Goal: Information Seeking & Learning: Compare options

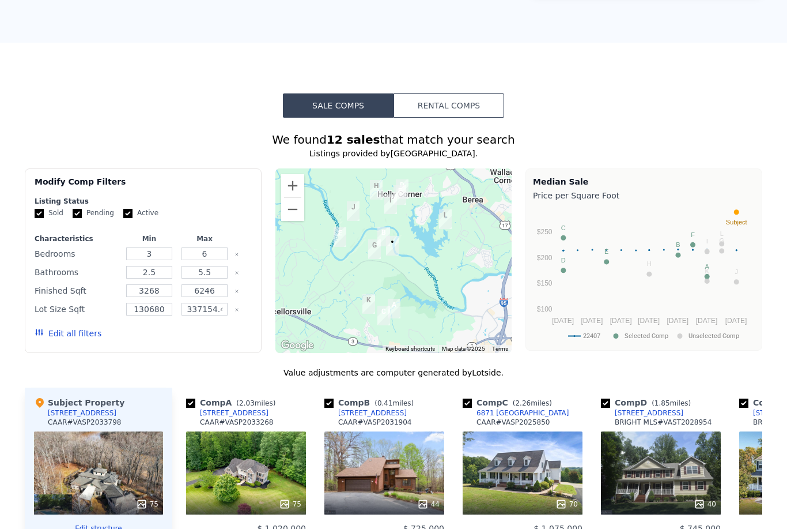
scroll to position [906, 0]
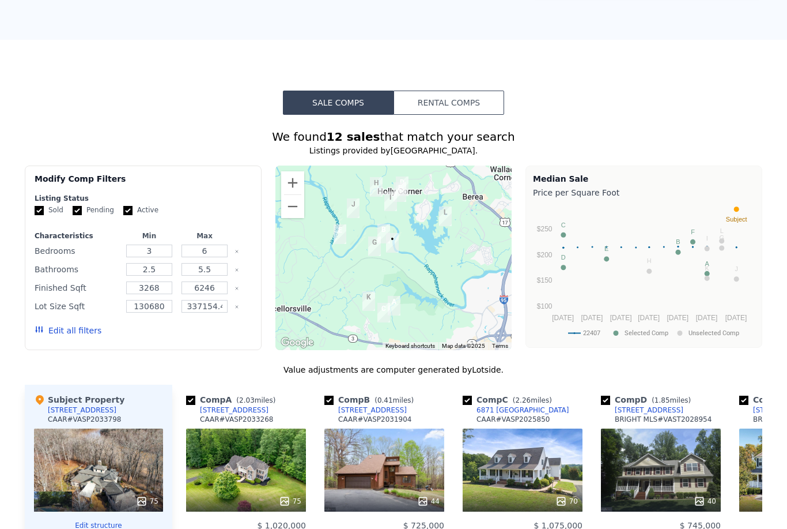
click at [70, 333] on button "Edit all filters" at bounding box center [68, 331] width 67 height 12
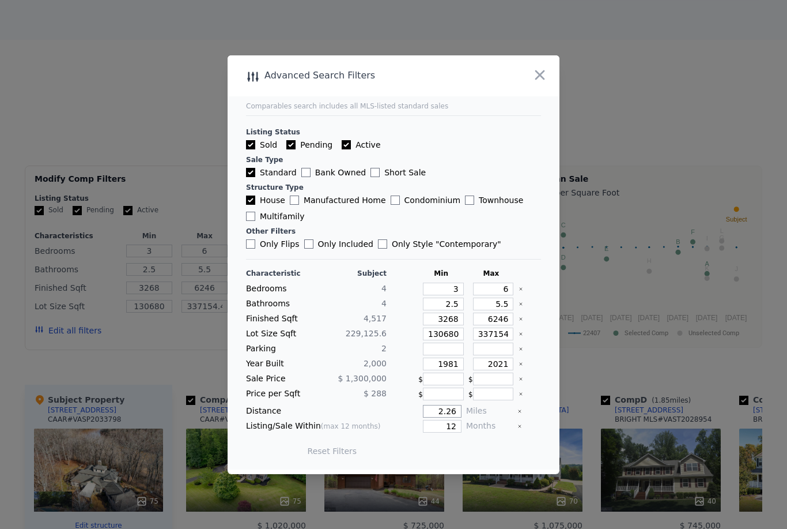
click at [440, 417] on input "2.26" at bounding box center [442, 411] width 39 height 13
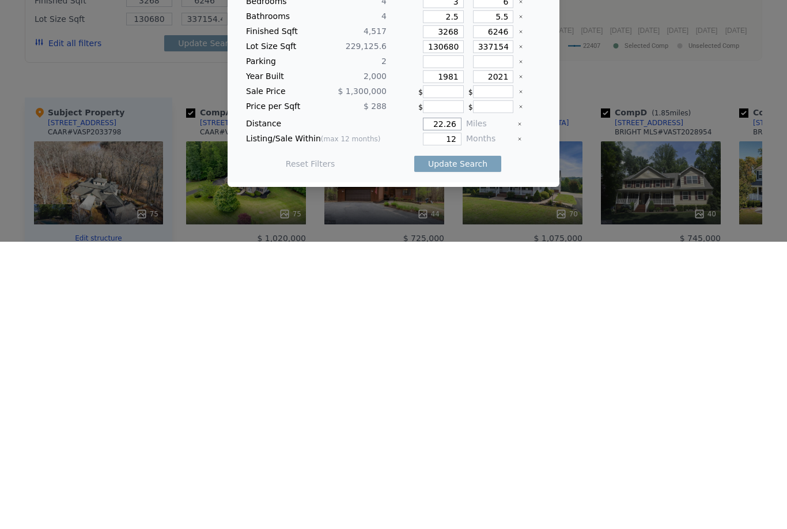
type input "22.26"
click at [486, 443] on button "Update Search" at bounding box center [457, 451] width 87 height 16
type input "337154"
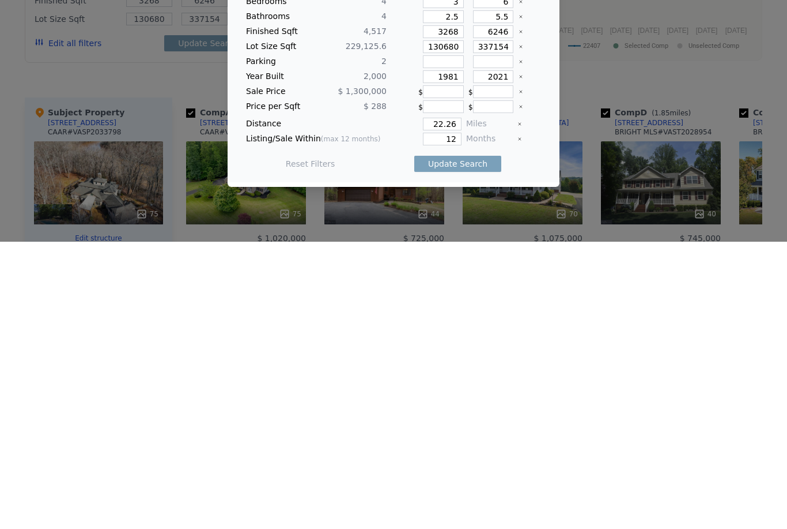
click at [485, 443] on button "Update Search" at bounding box center [457, 451] width 87 height 16
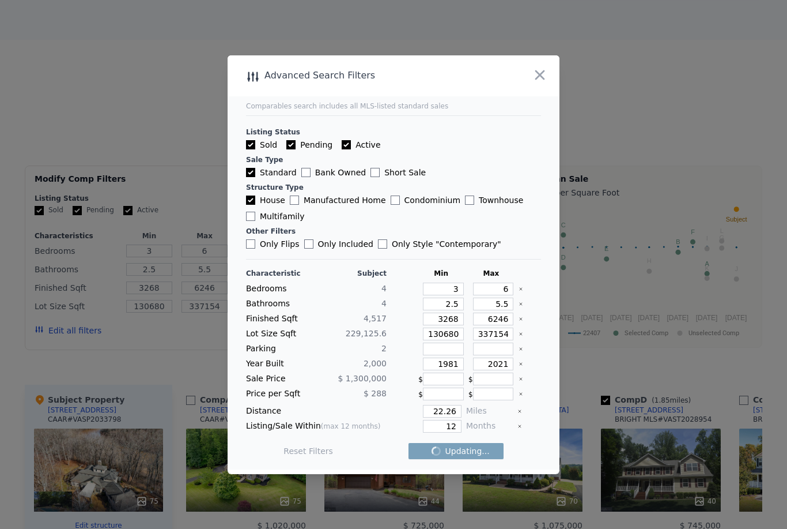
checkbox input "false"
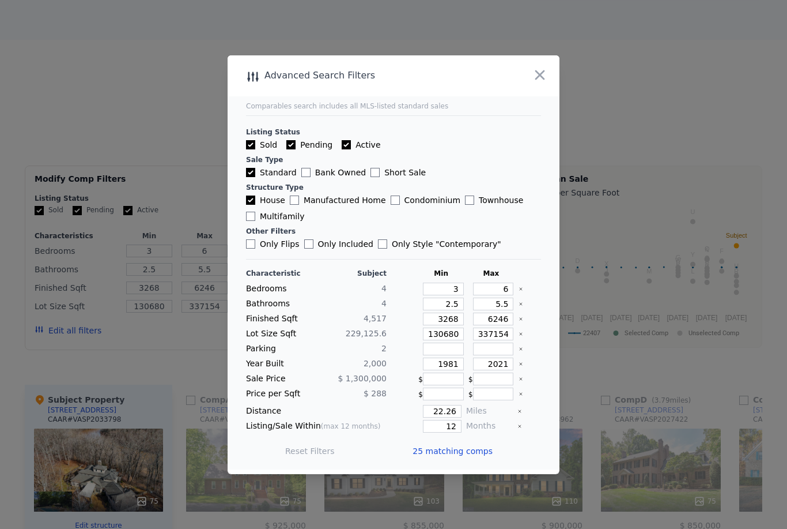
click at [473, 457] on span "25 matching comps" at bounding box center [453, 451] width 80 height 12
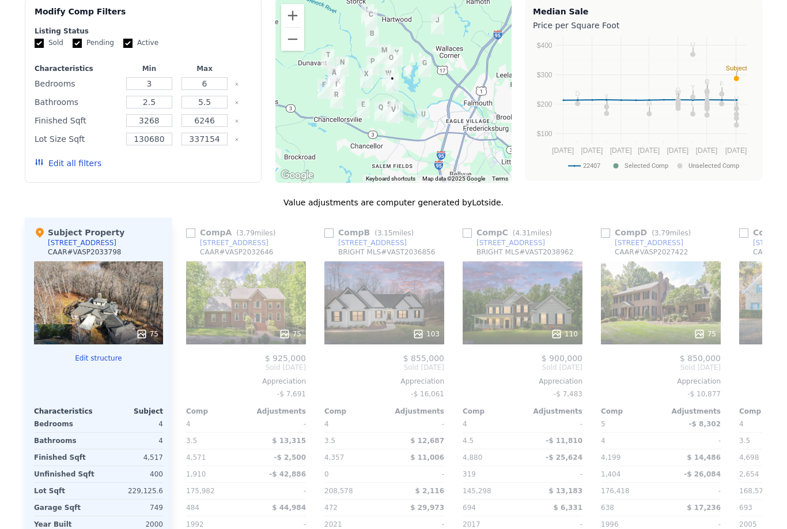
scroll to position [0, 0]
click at [194, 233] on input "checkbox" at bounding box center [190, 232] width 9 height 9
checkbox input "true"
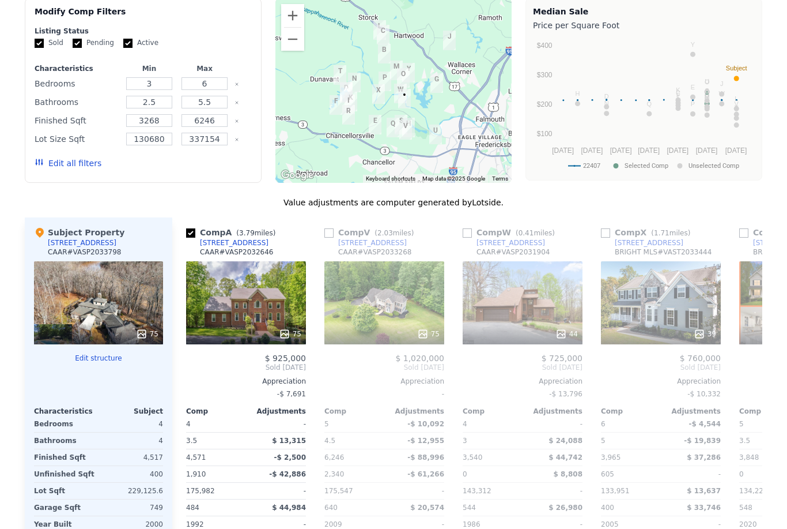
click at [331, 231] on input "checkbox" at bounding box center [329, 232] width 9 height 9
checkbox input "true"
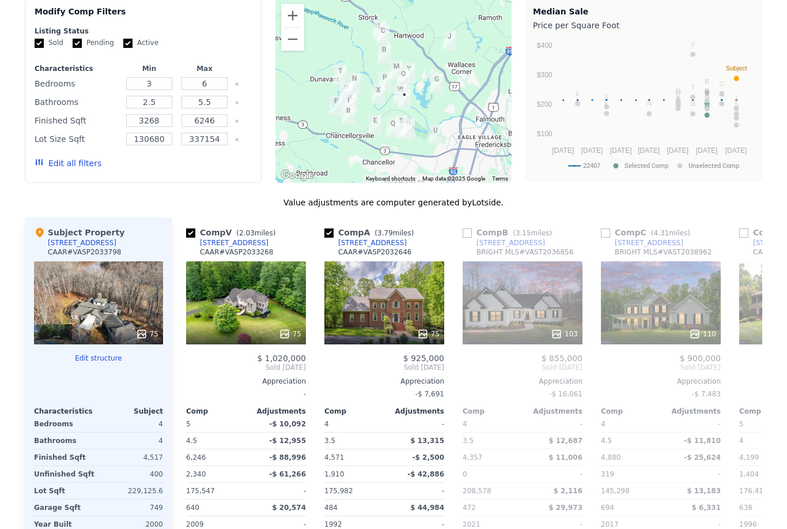
click at [471, 233] on input "checkbox" at bounding box center [467, 232] width 9 height 9
checkbox input "true"
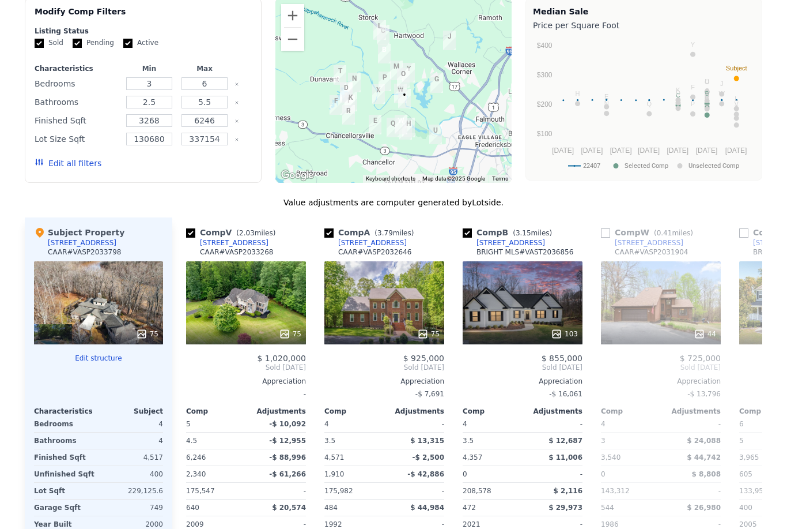
click at [608, 238] on link "[STREET_ADDRESS]" at bounding box center [642, 242] width 82 height 9
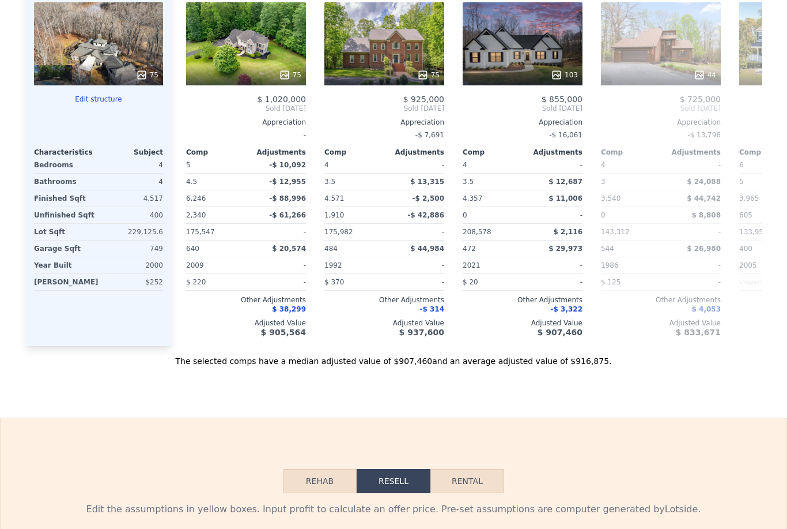
scroll to position [1336, 0]
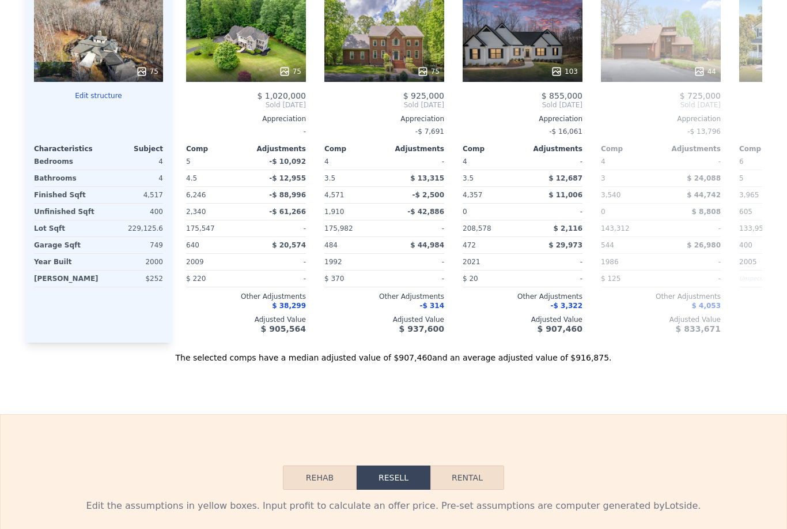
click at [692, 342] on div "The selected comps have a median adjusted value of $907,460 and an average adju…" at bounding box center [394, 352] width 738 height 21
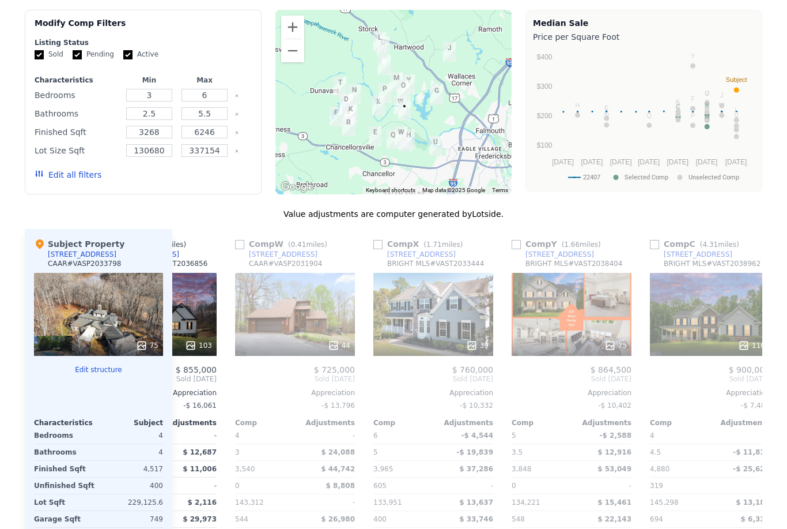
scroll to position [1055, 0]
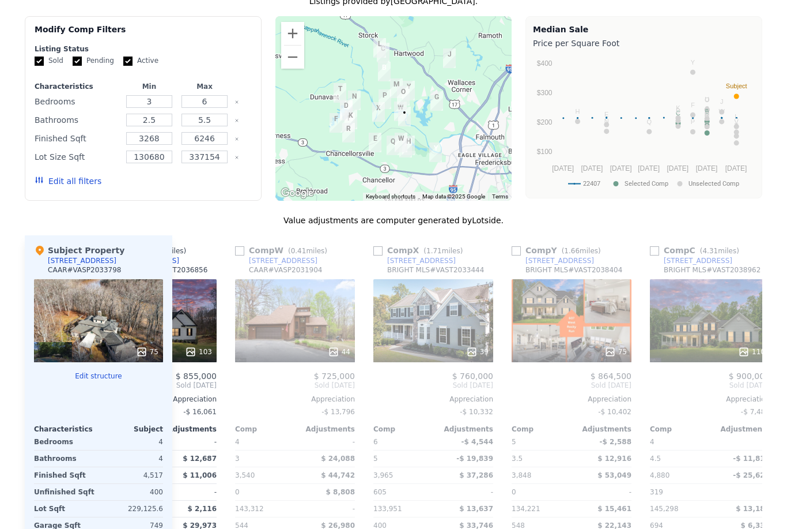
click at [600, 385] on span "Sold [DATE]" at bounding box center [572, 384] width 120 height 9
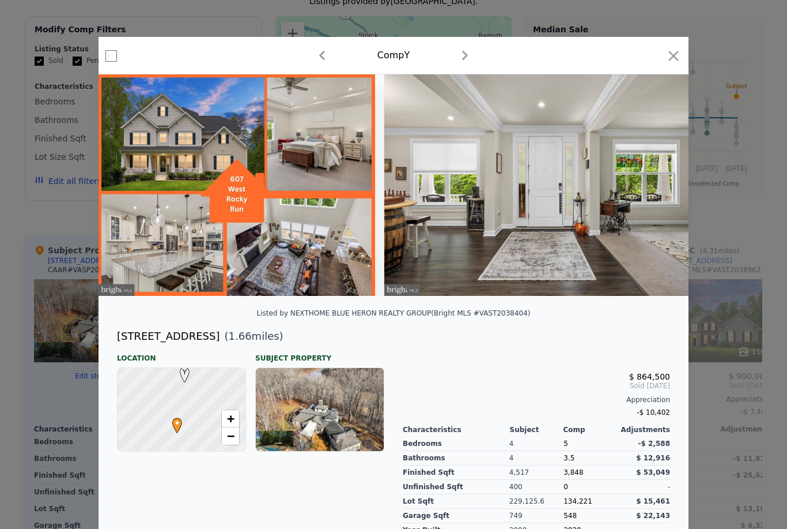
click at [110, 60] on input "checkbox" at bounding box center [111, 56] width 12 height 12
checkbox input "true"
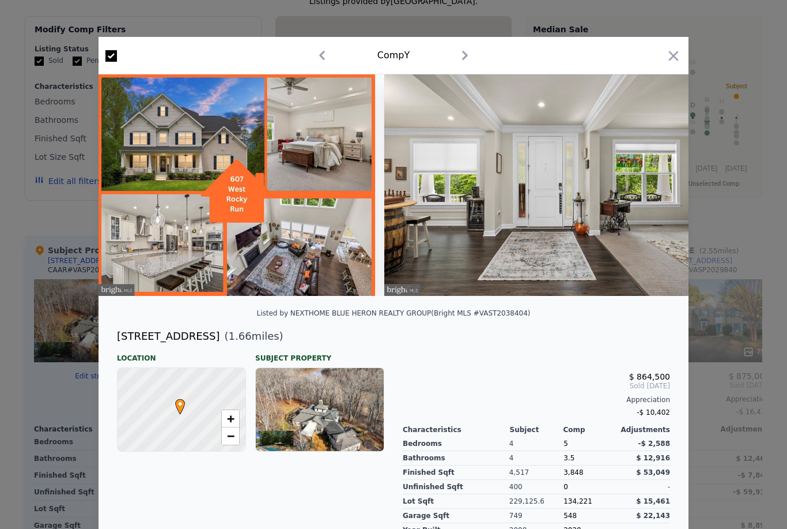
checkbox input "true"
click at [676, 58] on icon "button" at bounding box center [674, 56] width 10 height 10
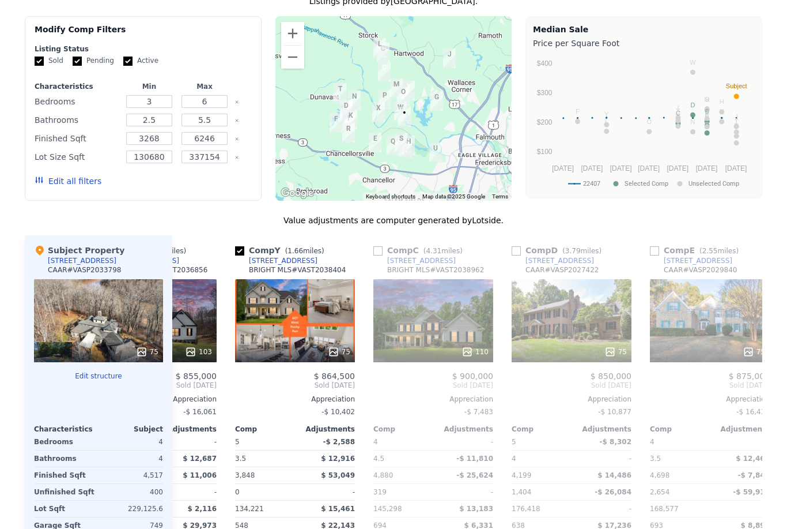
click at [381, 250] on input "checkbox" at bounding box center [378, 250] width 9 height 9
checkbox input "true"
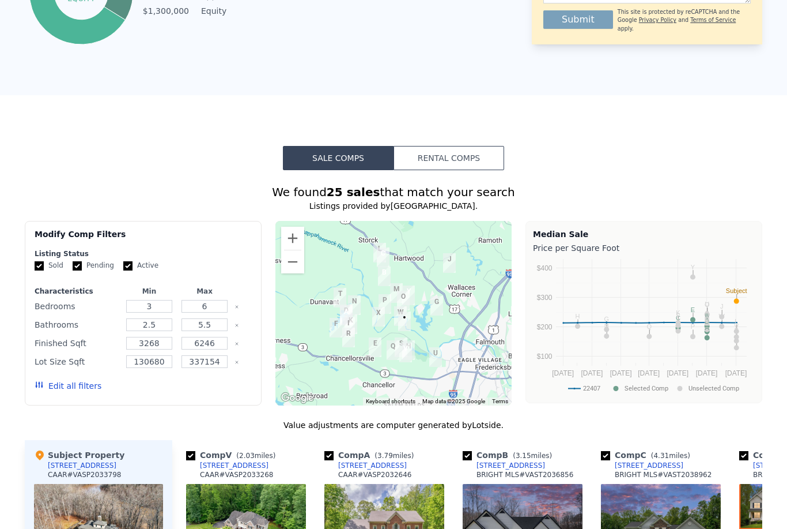
scroll to position [850, 0]
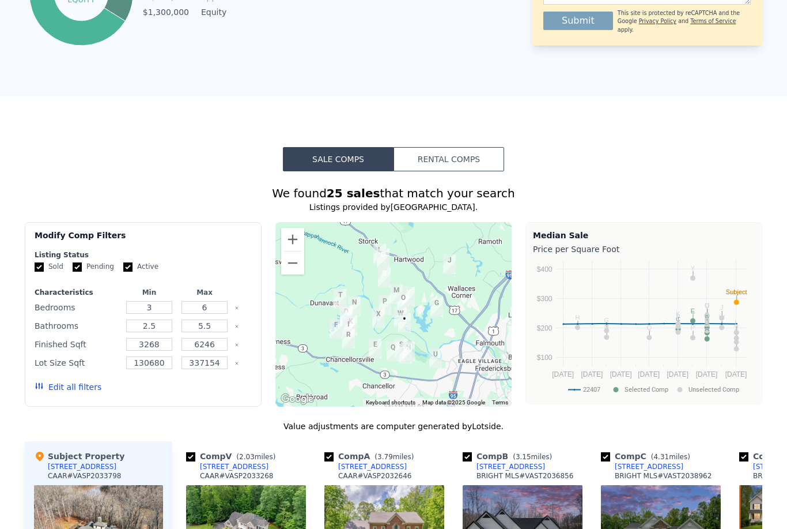
click at [80, 263] on input "Pending" at bounding box center [77, 266] width 9 height 9
checkbox input "false"
click at [135, 266] on label "Active" at bounding box center [140, 267] width 35 height 10
click at [133, 266] on input "Active" at bounding box center [127, 266] width 9 height 9
checkbox input "false"
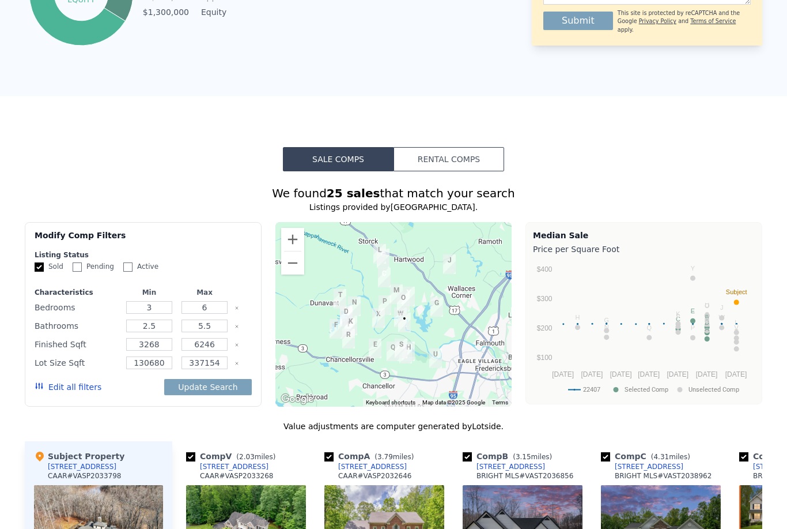
click at [235, 384] on button "Update Search" at bounding box center [207, 387] width 87 height 16
checkbox input "false"
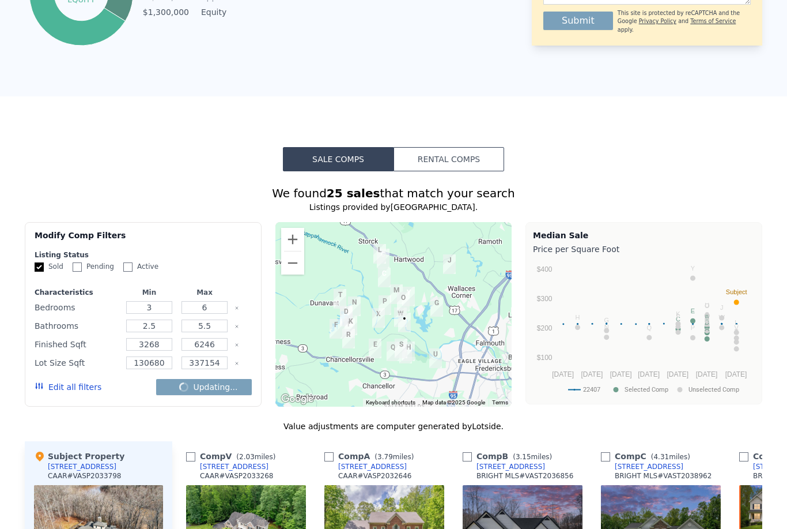
checkbox input "false"
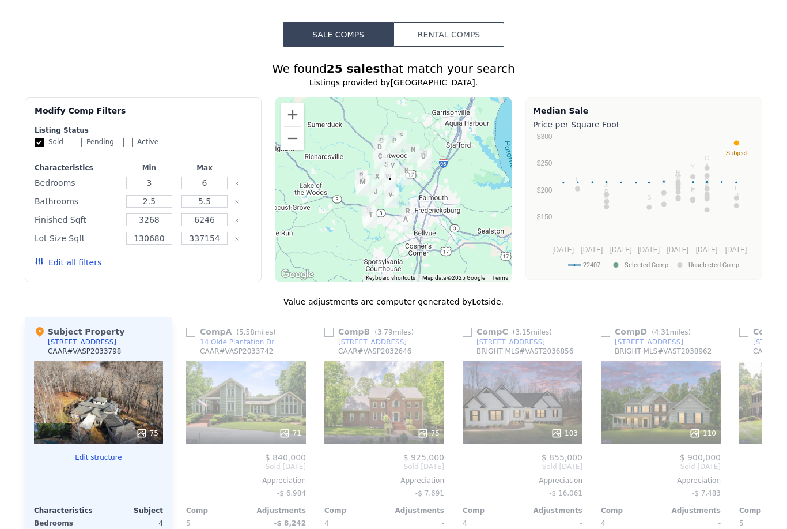
scroll to position [980, 0]
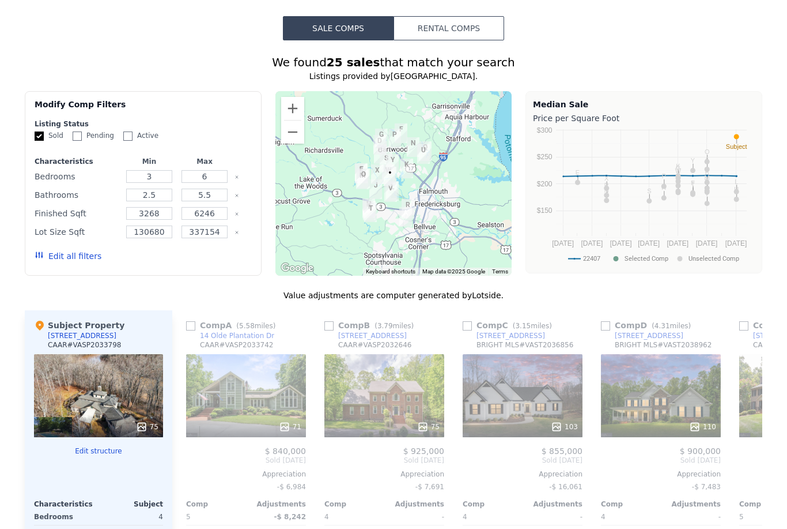
click at [195, 327] on input "checkbox" at bounding box center [190, 325] width 9 height 9
checkbox input "true"
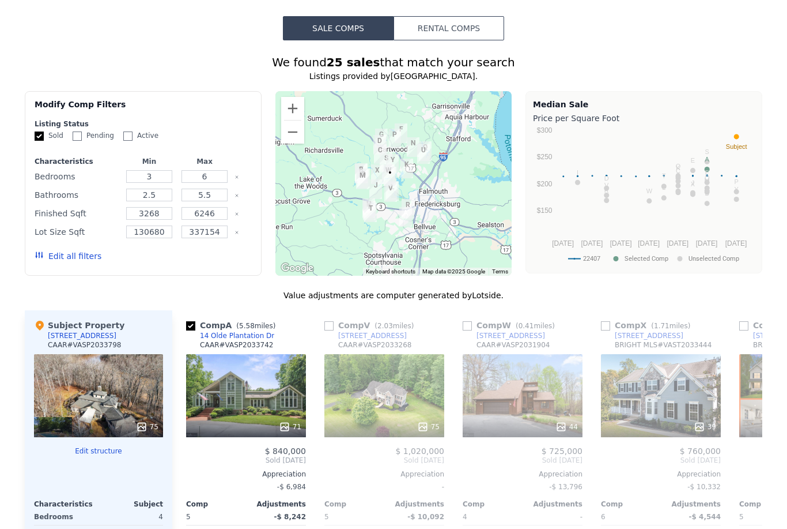
click at [471, 324] on input "checkbox" at bounding box center [467, 325] width 9 height 9
checkbox input "true"
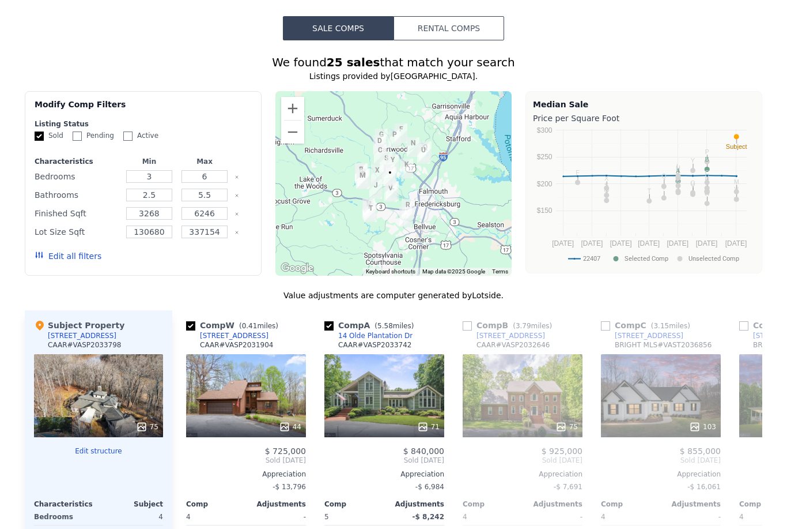
click at [471, 326] on input "checkbox" at bounding box center [467, 325] width 9 height 9
checkbox input "true"
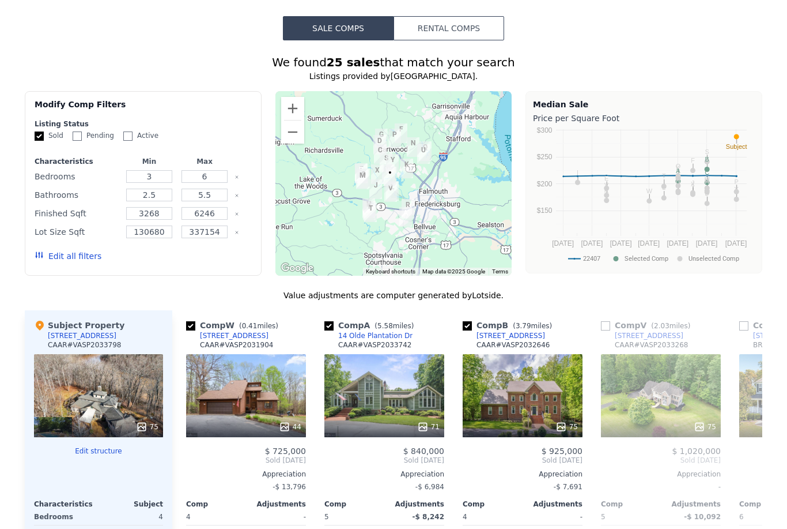
click at [606, 325] on input "checkbox" at bounding box center [605, 325] width 9 height 9
checkbox input "true"
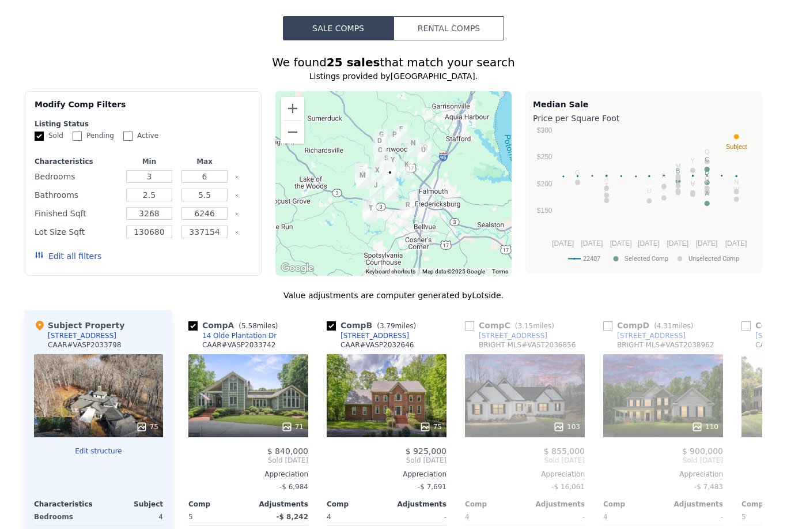
scroll to position [0, 276]
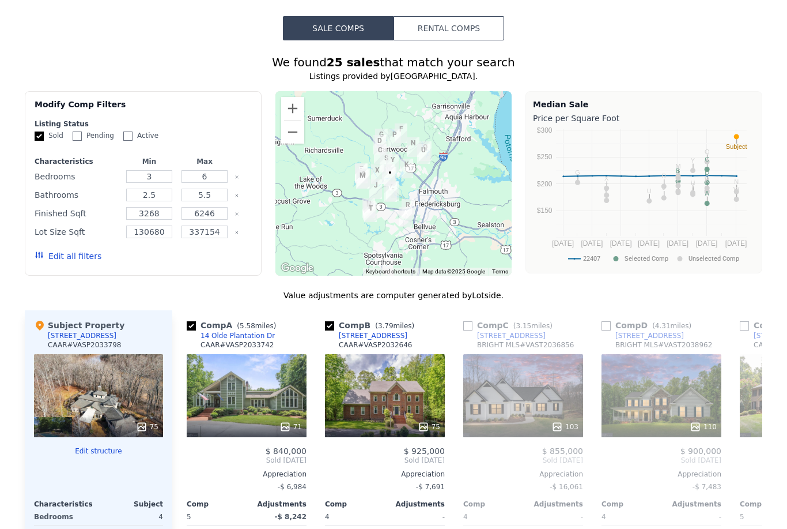
click at [468, 328] on input "checkbox" at bounding box center [467, 325] width 9 height 9
checkbox input "true"
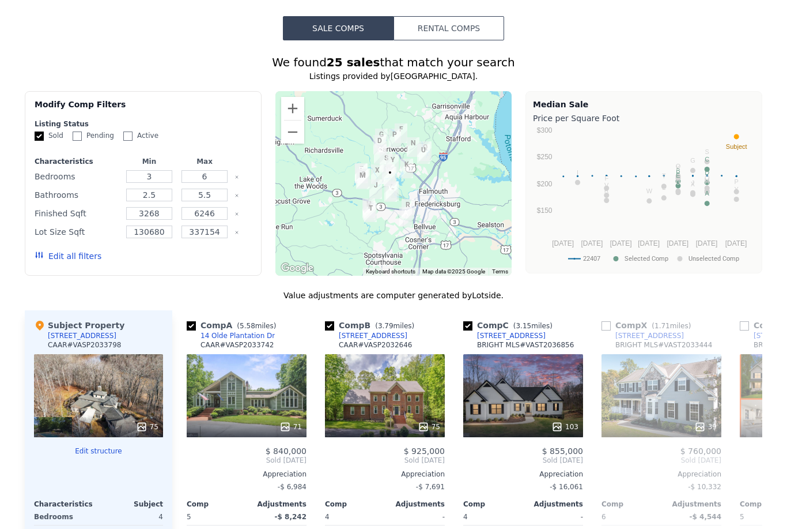
click at [612, 331] on link "[STREET_ADDRESS]" at bounding box center [643, 335] width 82 height 9
click at [608, 325] on input "checkbox" at bounding box center [606, 325] width 9 height 9
checkbox input "true"
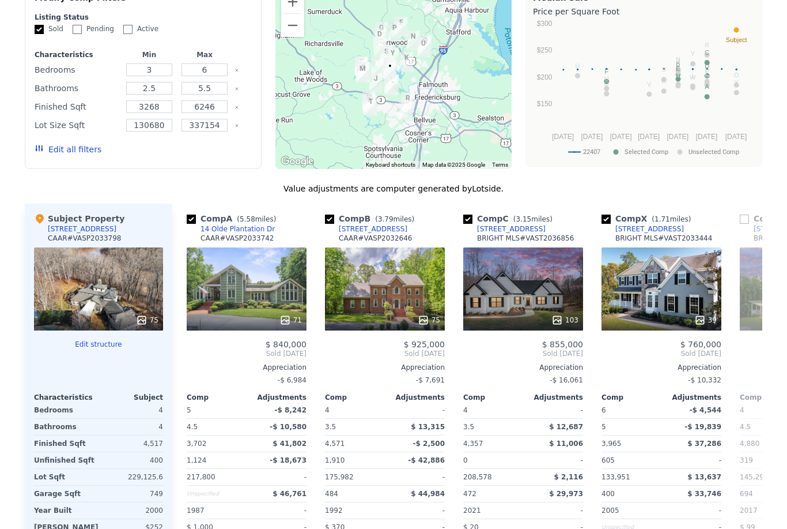
scroll to position [1094, 0]
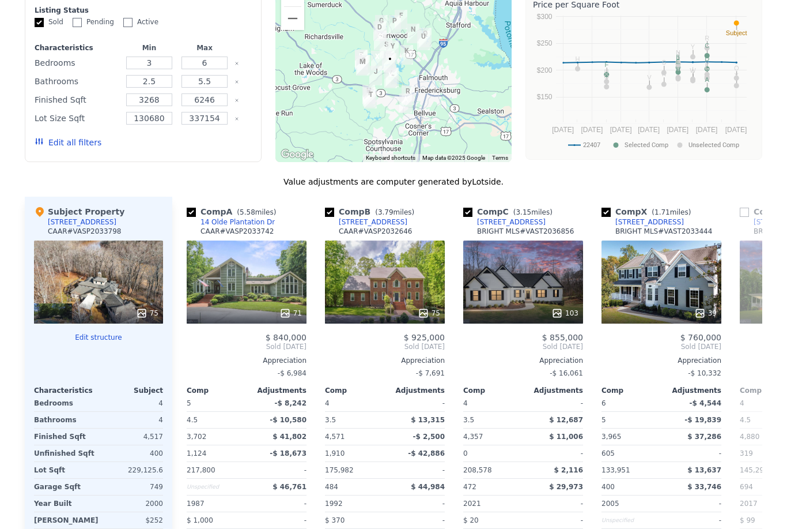
click at [719, 221] on div "Comp X ( 1.71 miles) [STREET_ADDRESS] BRIGHT MLS # VAST2033444" at bounding box center [662, 223] width 120 height 35
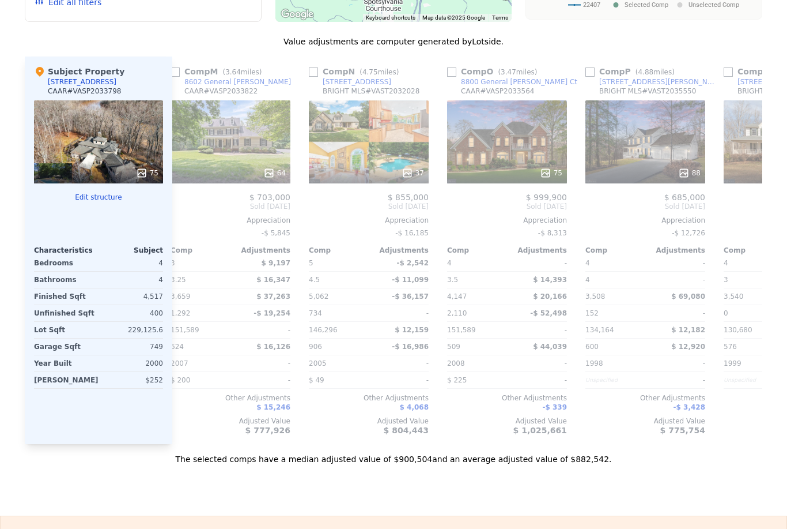
scroll to position [0, 2091]
click at [454, 70] on input "checkbox" at bounding box center [451, 71] width 9 height 9
checkbox input "true"
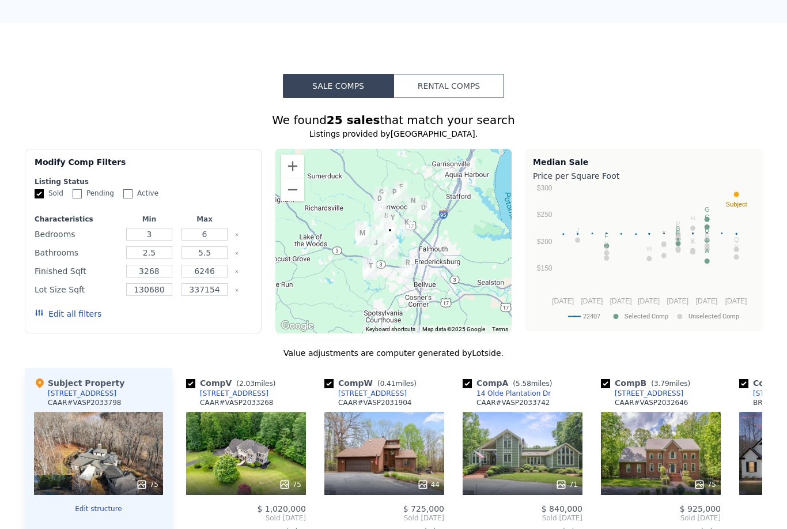
scroll to position [929, 0]
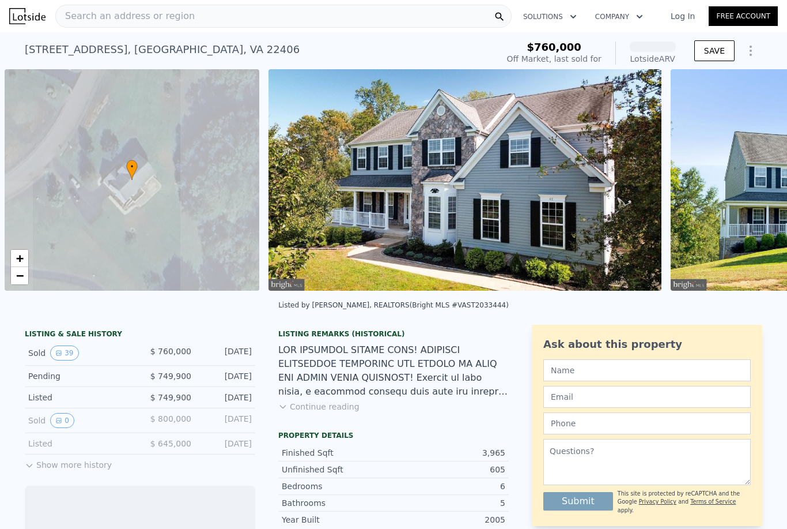
scroll to position [0, 5]
